Goal: Transaction & Acquisition: Purchase product/service

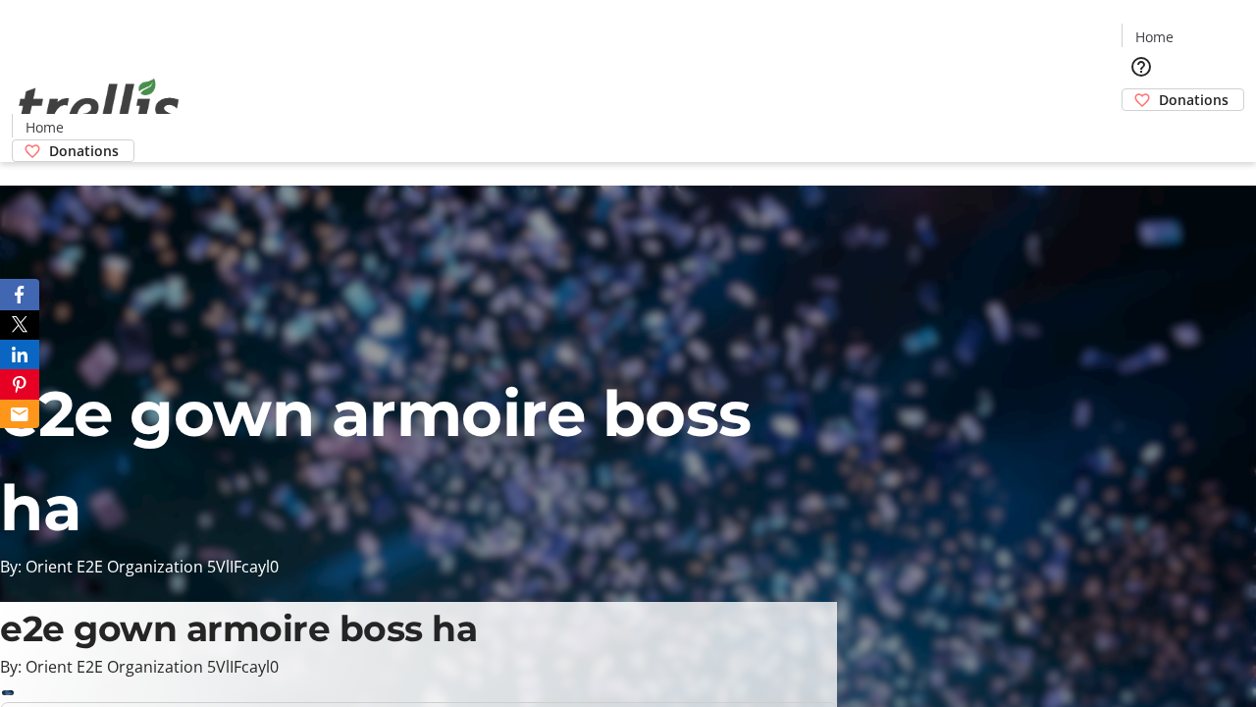
click at [1159, 89] on span "Donations" at bounding box center [1194, 99] width 70 height 21
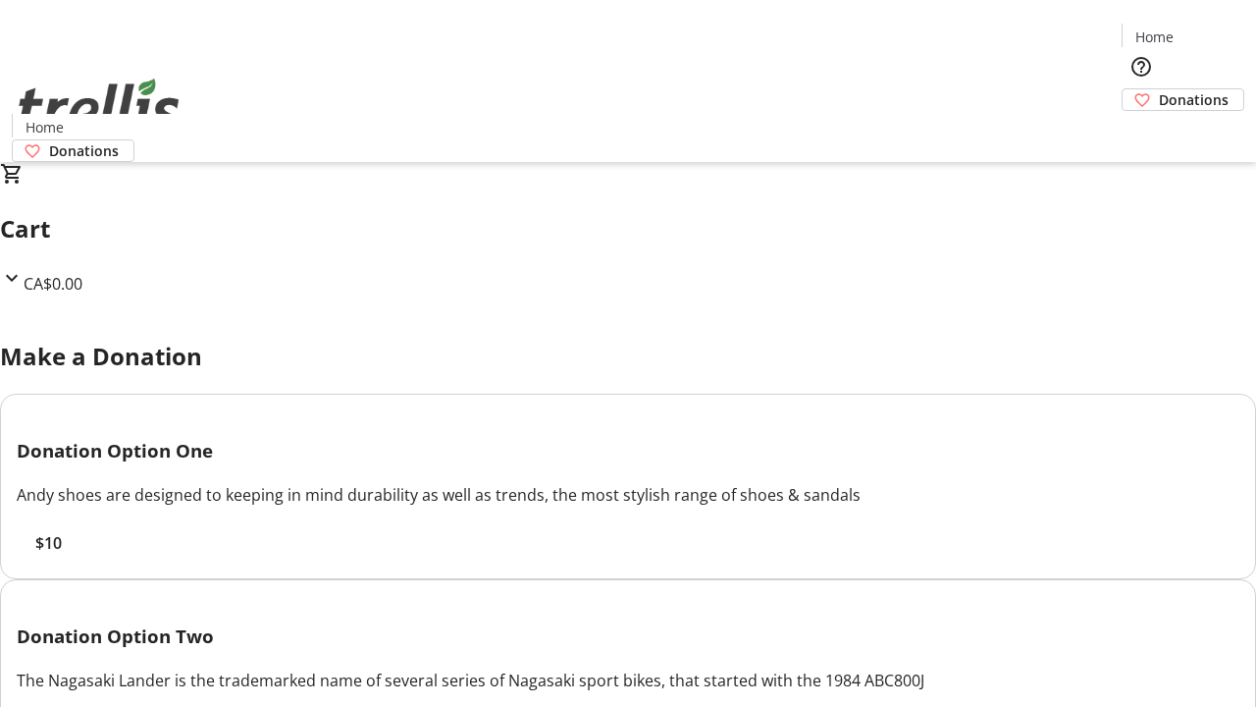
click at [62, 554] on span "$10" at bounding box center [48, 543] width 26 height 24
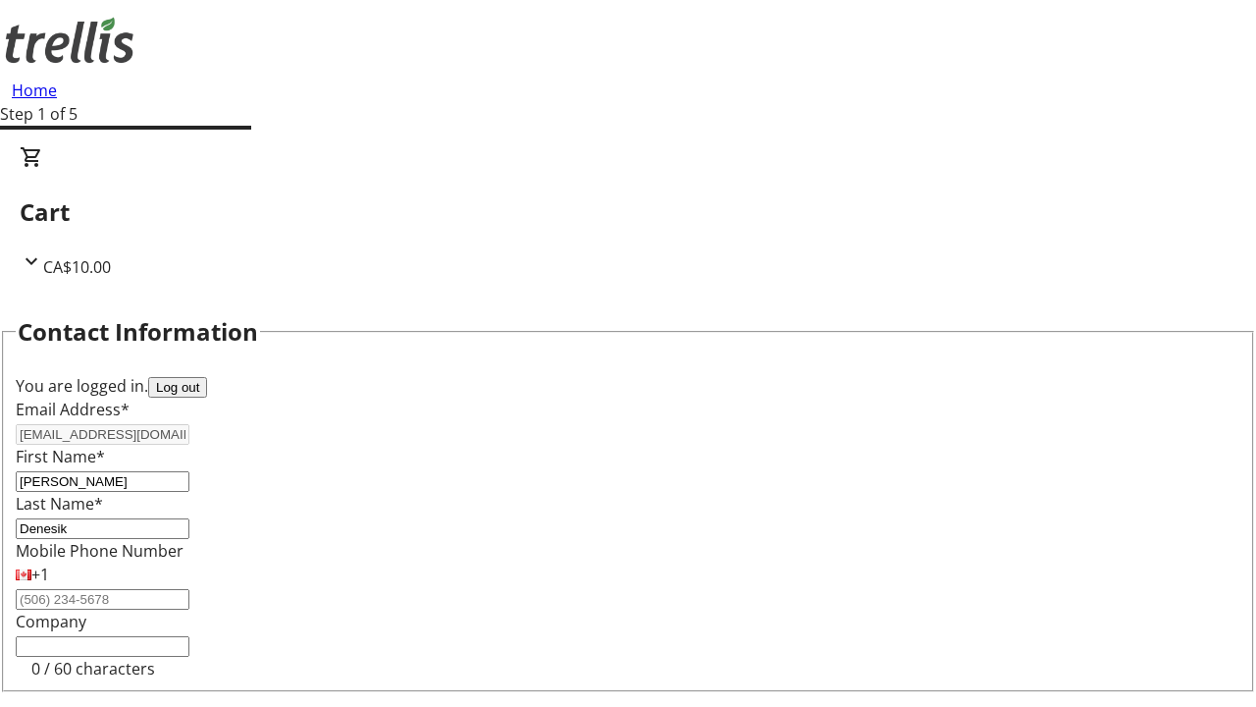
select select "CA"
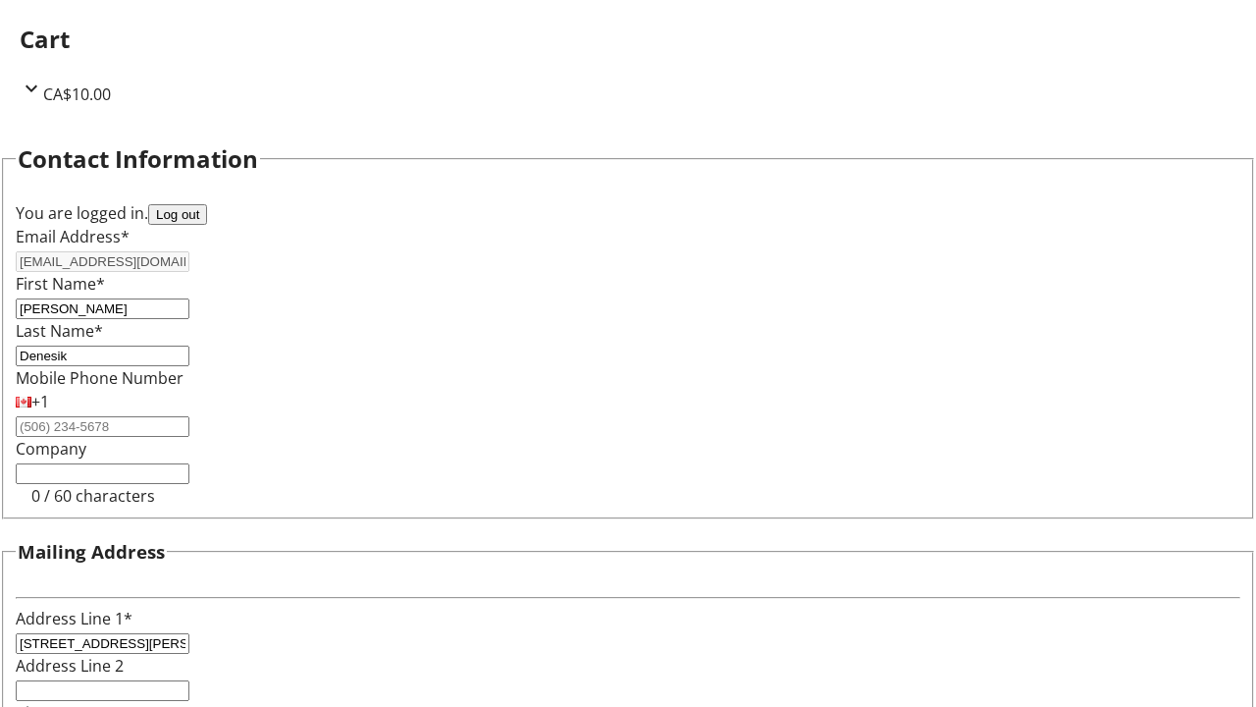
select select "BC"
type input "Kelowna"
type input "V1Y 0C2"
